Goal: Task Accomplishment & Management: Use online tool/utility

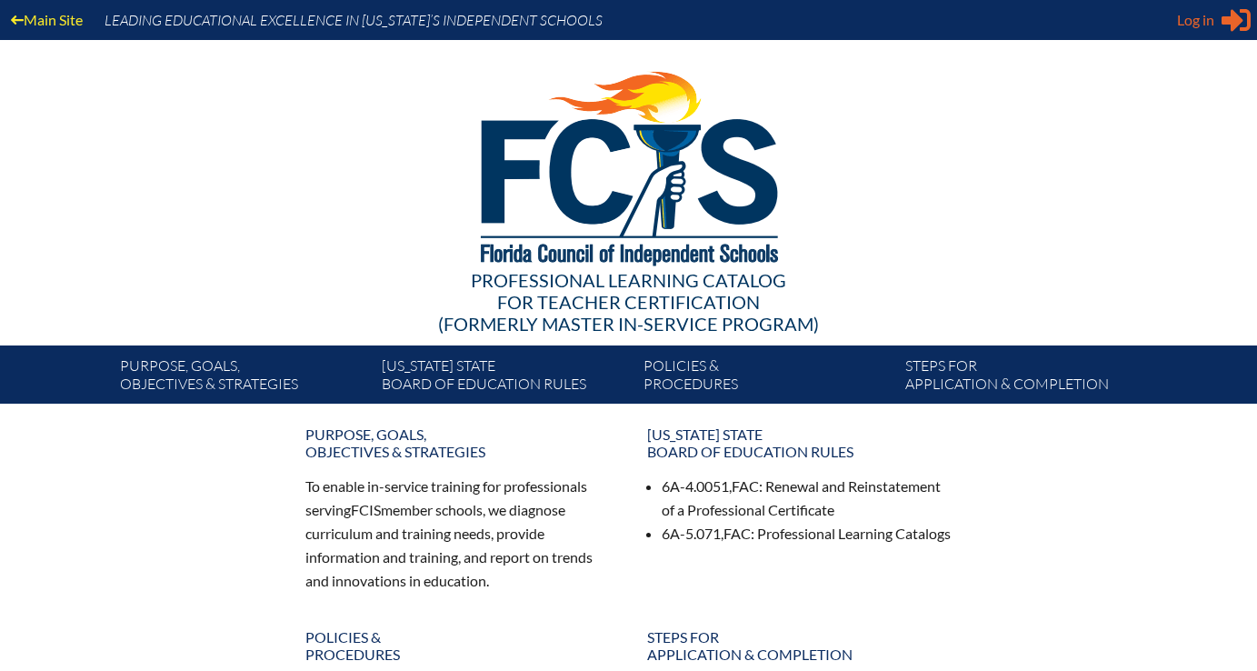
type input "[EMAIL_ADDRESS][DOMAIN_NAME]"
click at [1189, 29] on span "Log in" at bounding box center [1195, 20] width 37 height 22
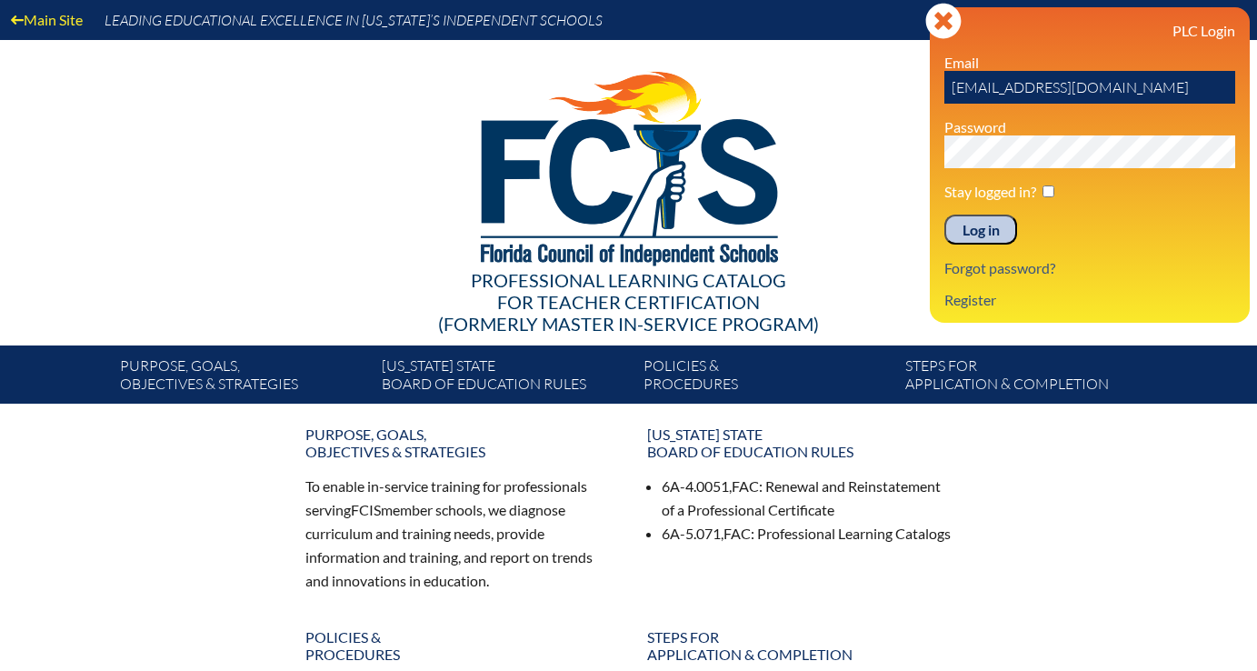
click at [993, 225] on input "Log in" at bounding box center [980, 229] width 73 height 31
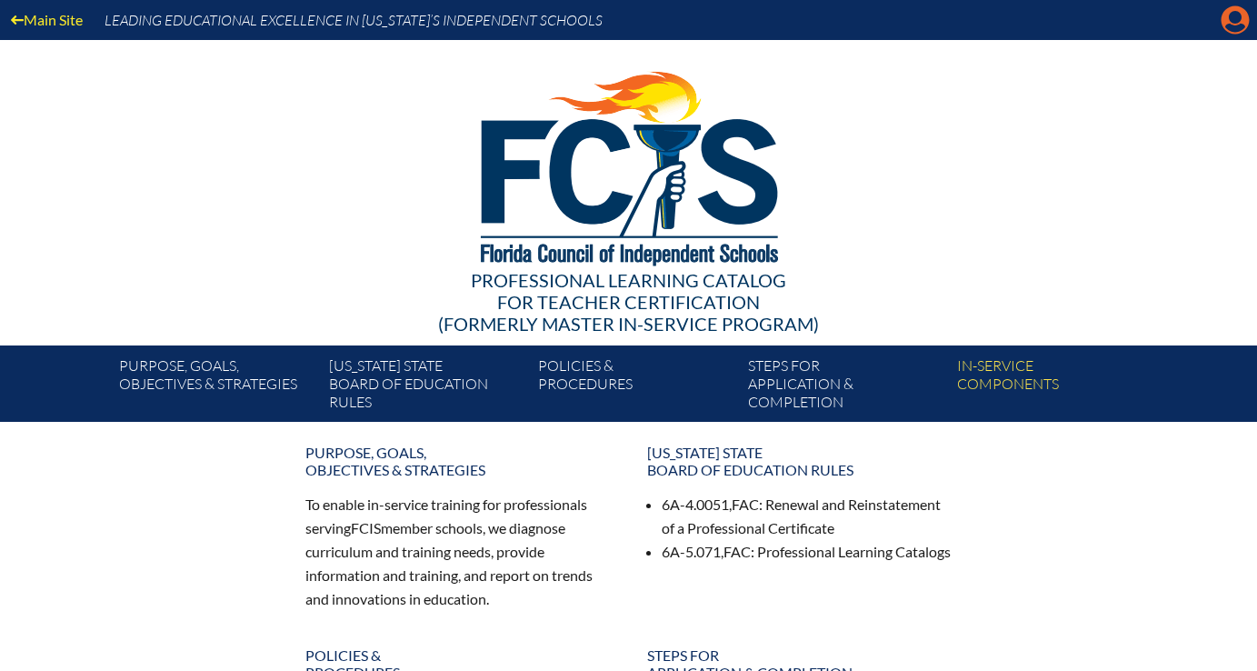
click at [1228, 21] on icon at bounding box center [1236, 20] width 28 height 28
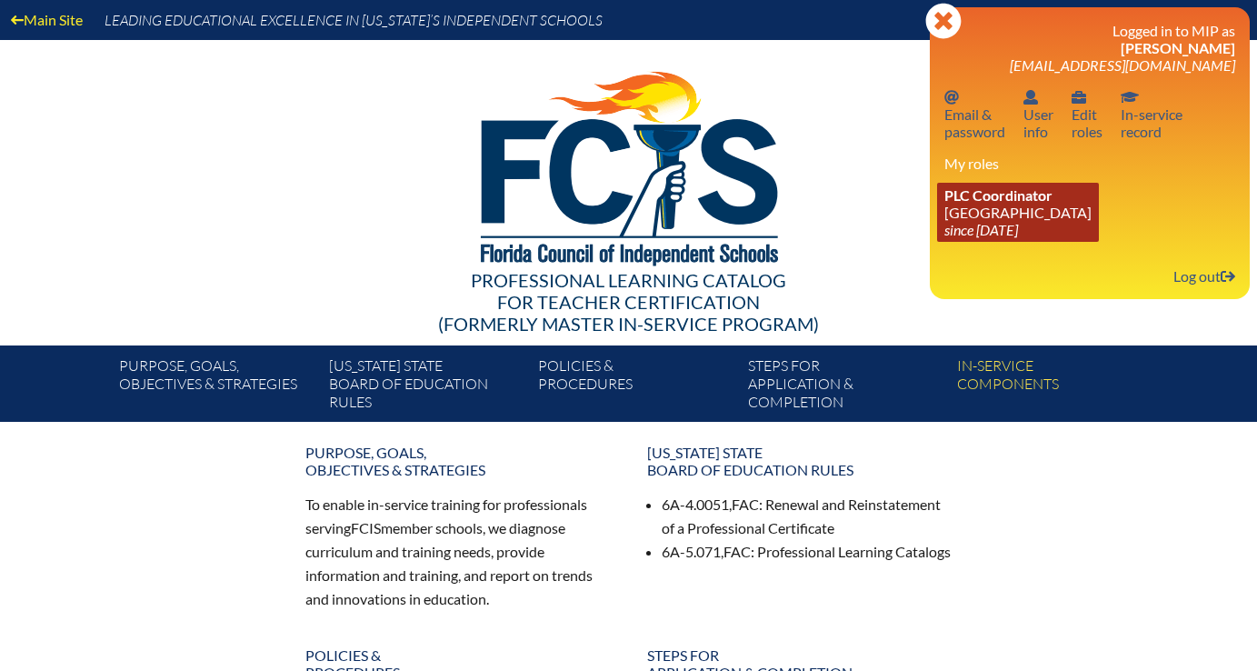
click at [1072, 221] on link "PLC Coordinator Lake Highland Preparatory School since 2023 Aug 18" at bounding box center [1018, 212] width 162 height 59
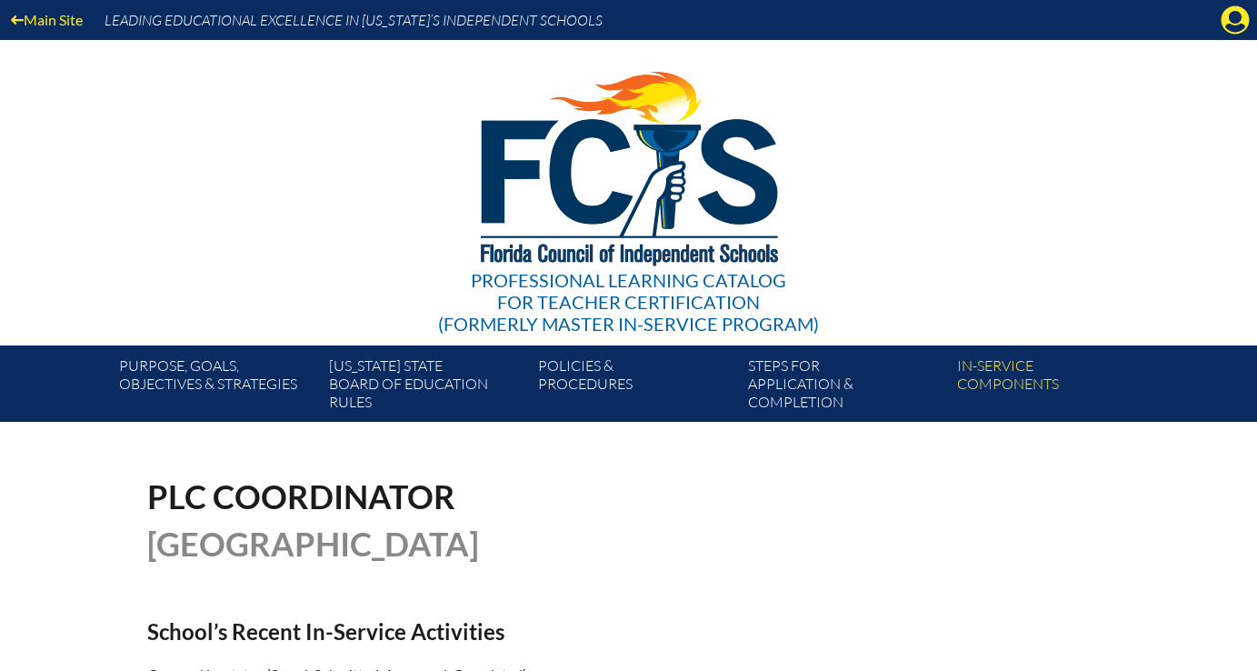
click at [479, 534] on span "Lake Highland Preparatory School" at bounding box center [313, 544] width 332 height 40
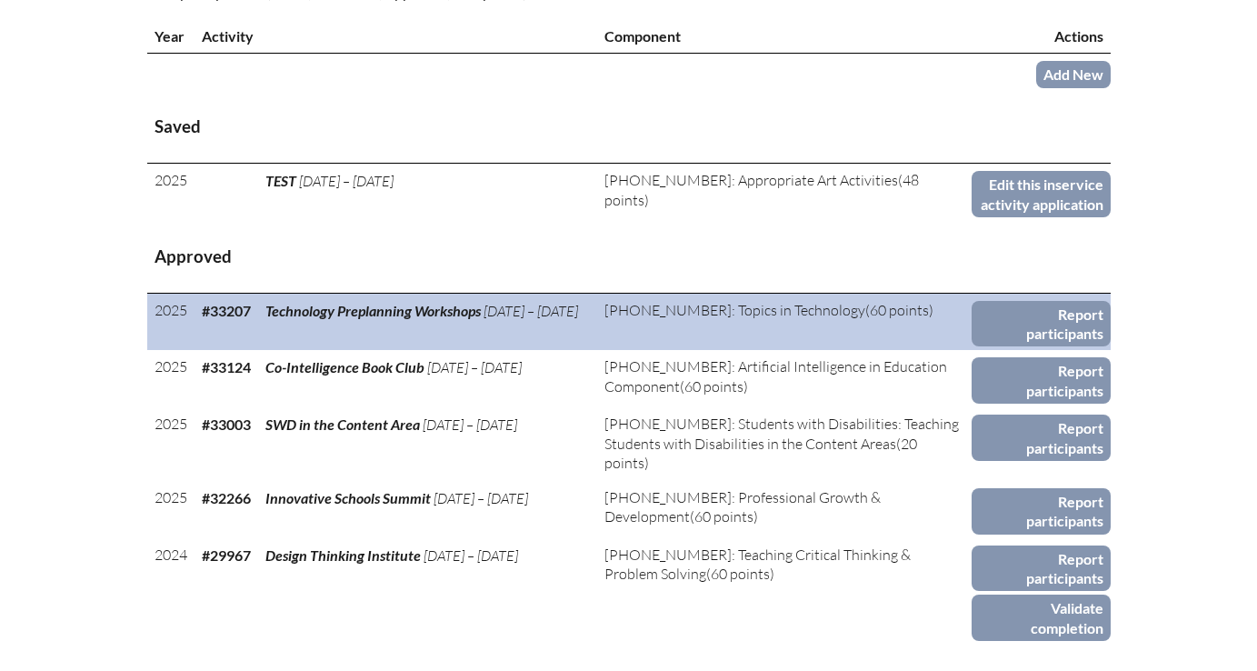
scroll to position [683, 0]
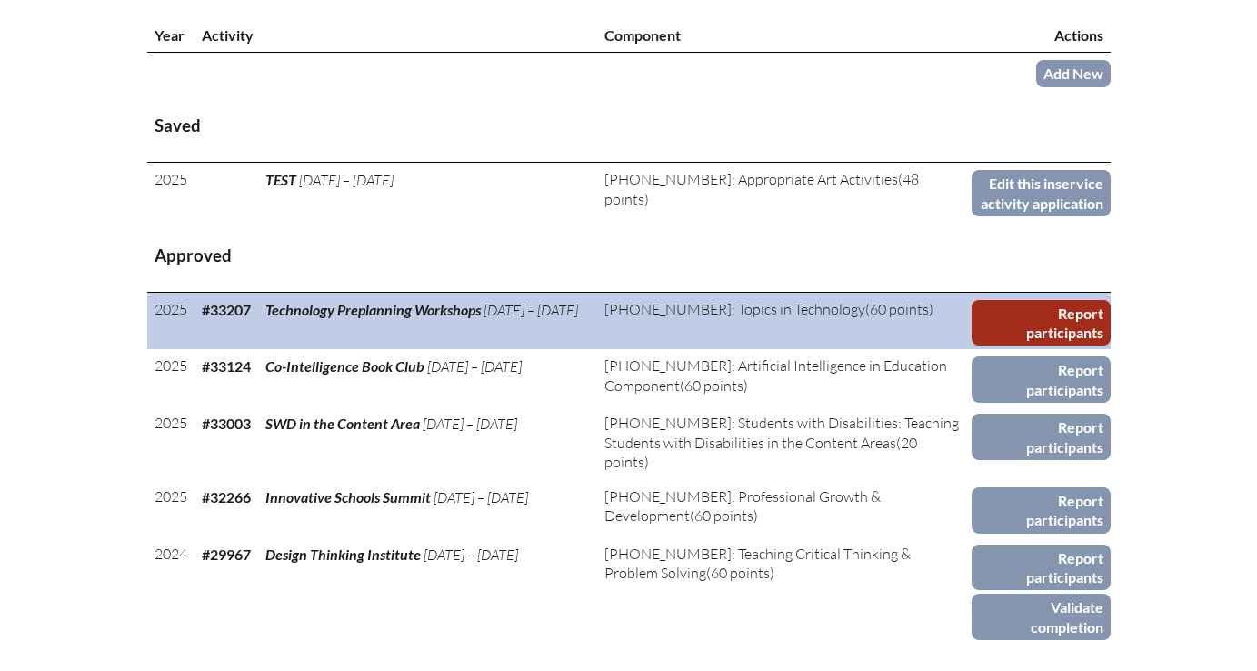
click at [1004, 346] on link "Report participants" at bounding box center [1041, 323] width 139 height 46
